Goal: Information Seeking & Learning: Learn about a topic

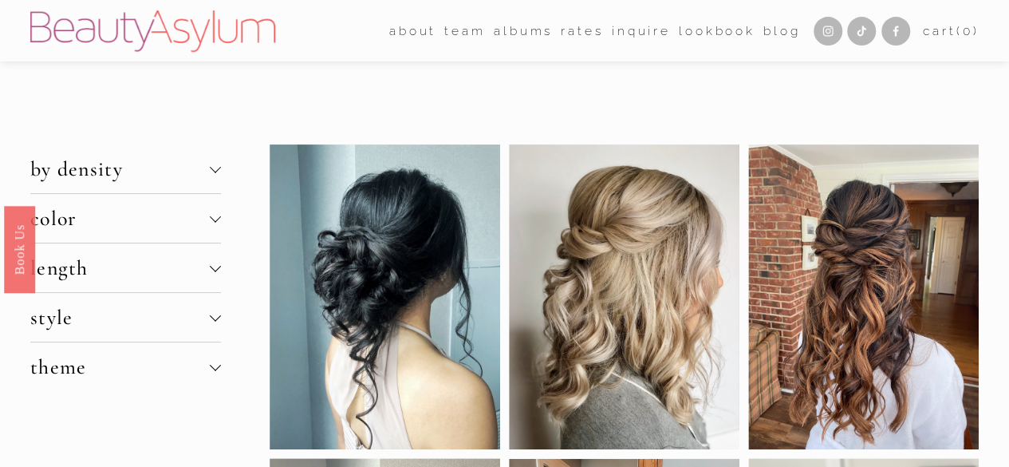
click at [211, 164] on button "by density" at bounding box center [125, 168] width 191 height 49
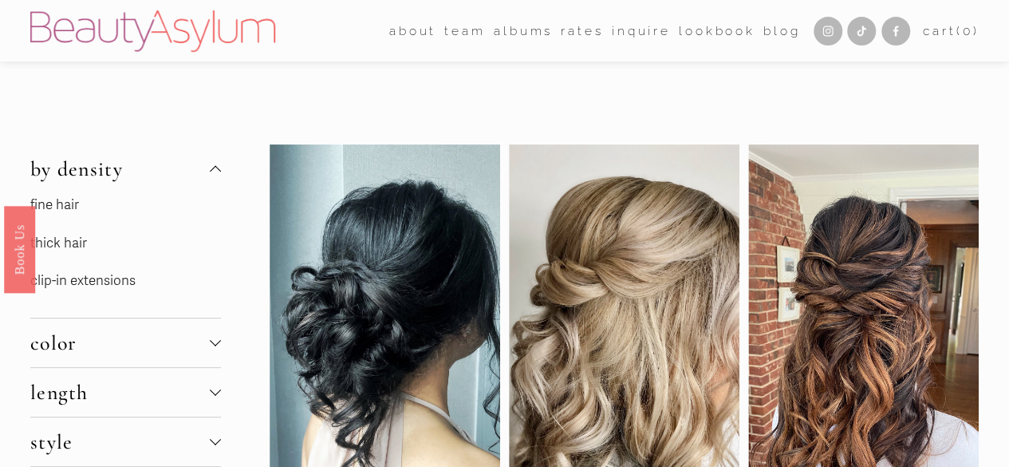
click at [80, 239] on link "thick hair" at bounding box center [58, 243] width 57 height 17
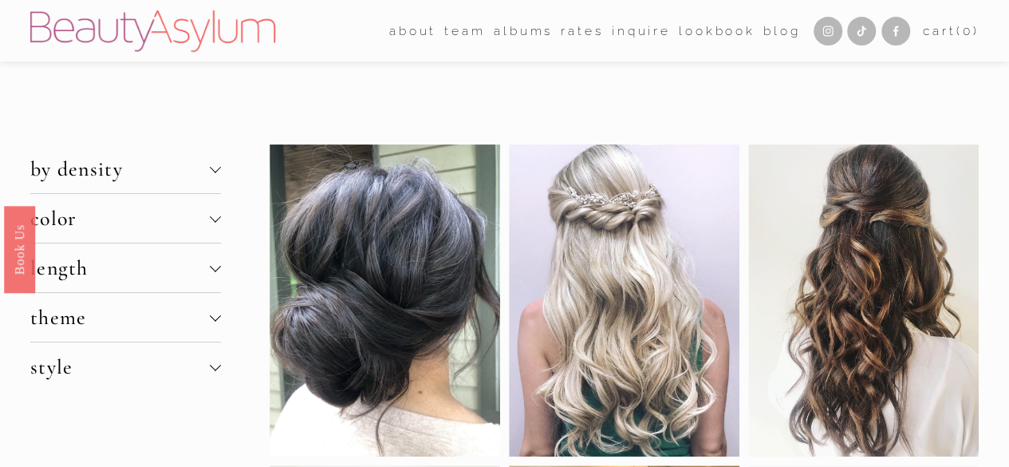
click at [219, 267] on div at bounding box center [215, 265] width 11 height 11
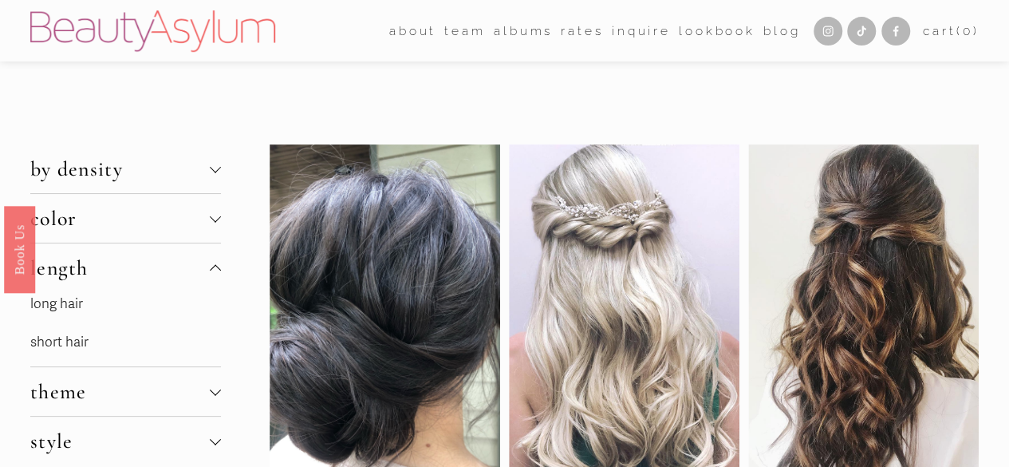
click at [70, 306] on link "long hair" at bounding box center [56, 303] width 53 height 17
